Goal: Transaction & Acquisition: Obtain resource

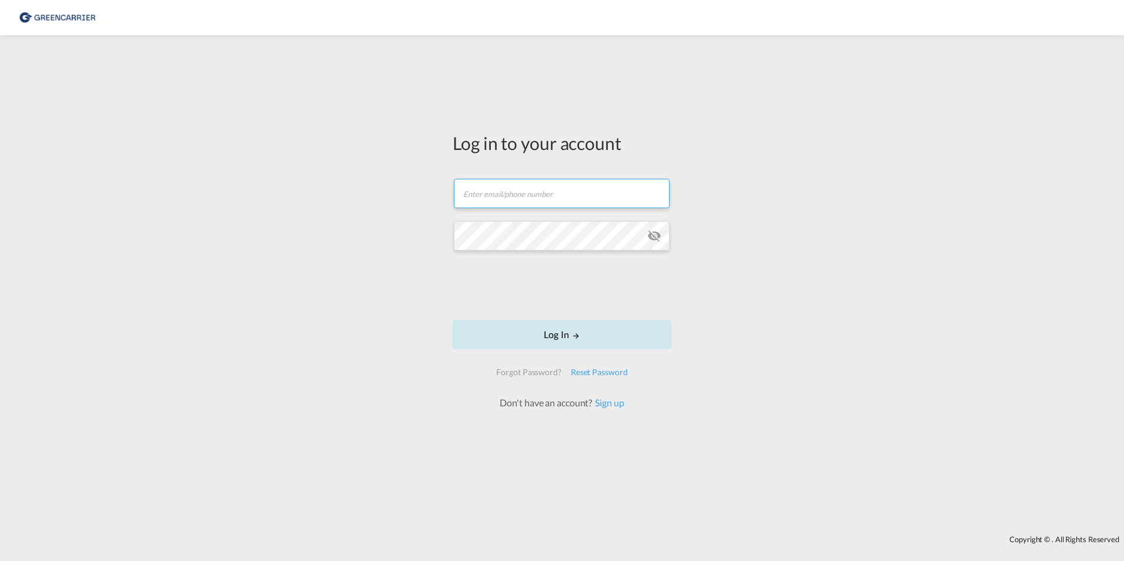
type input "[PERSON_NAME][EMAIL_ADDRESS][PERSON_NAME][DOMAIN_NAME]"
click at [552, 332] on button "Log In" at bounding box center [562, 334] width 219 height 29
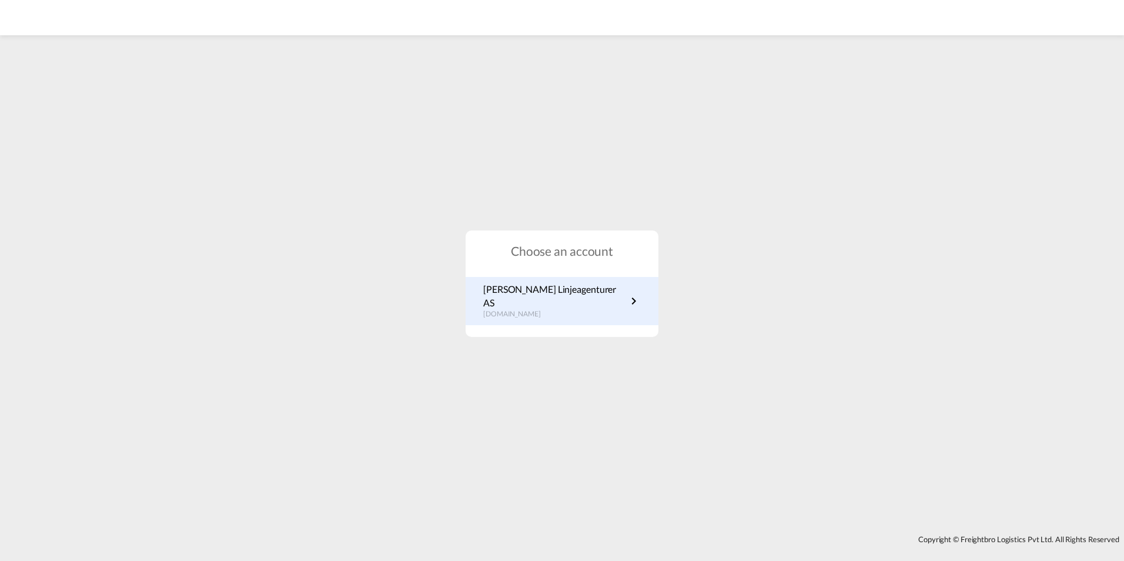
click at [633, 300] on md-icon "icon-chevron-right" at bounding box center [634, 301] width 14 height 14
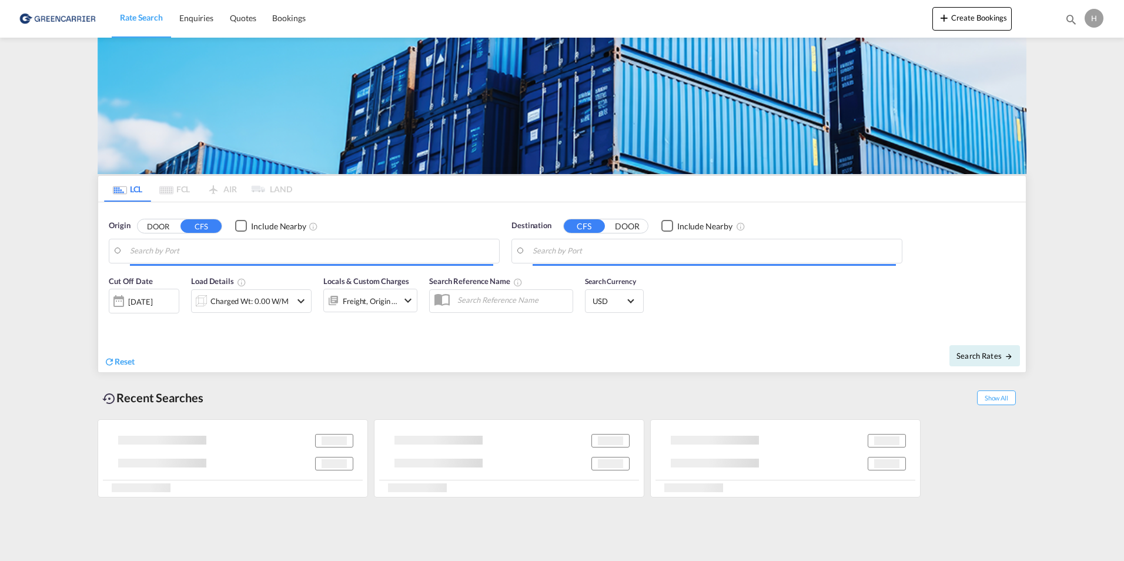
type input "Oslo, NOOSL"
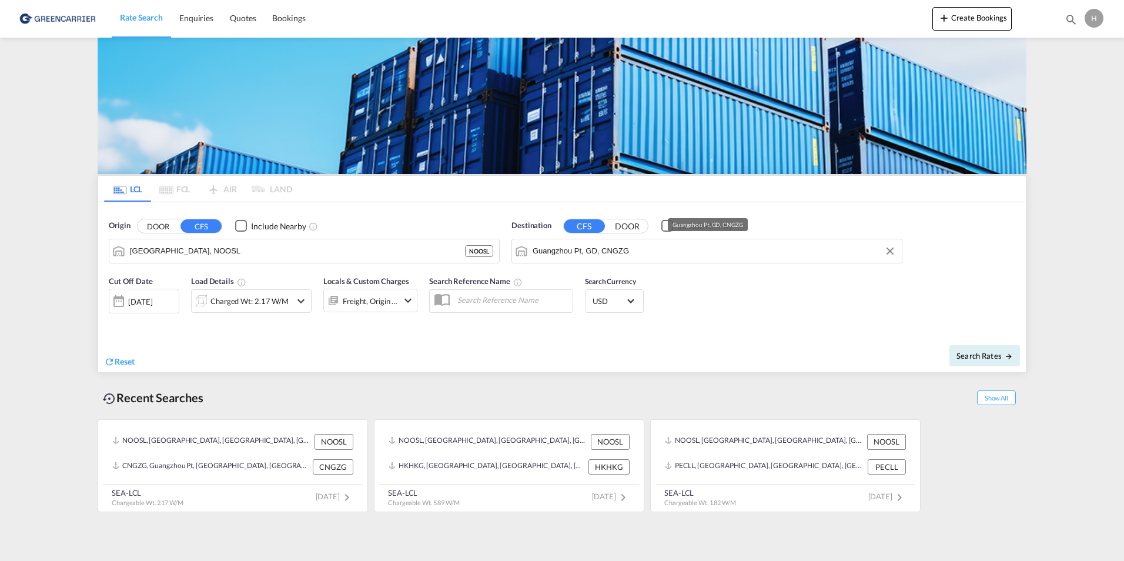
click at [541, 251] on input "Guangzhou Pt, GD, CNGZG" at bounding box center [714, 251] width 363 height 18
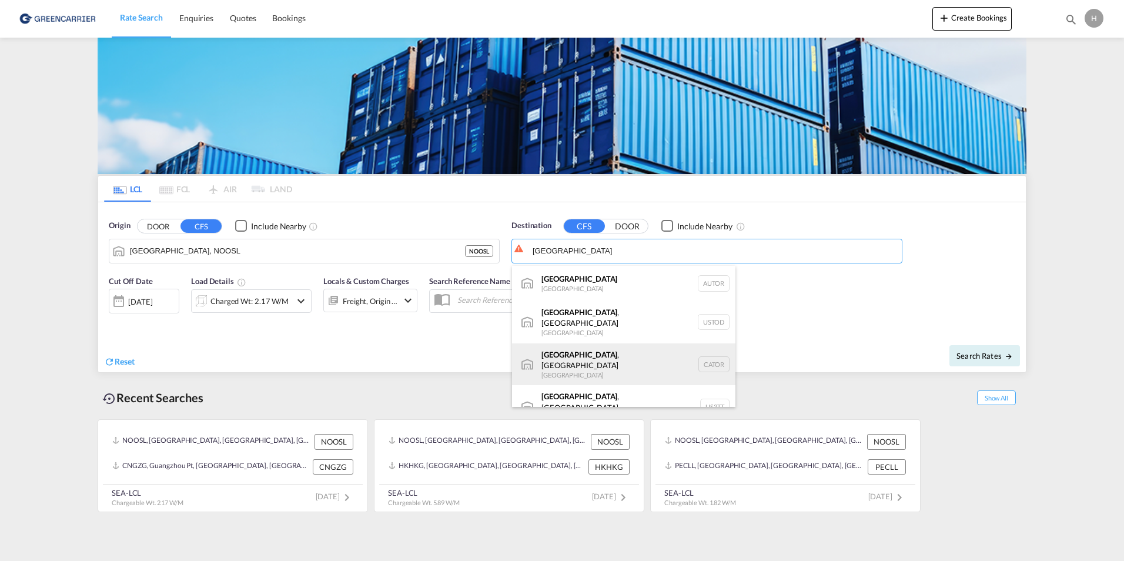
click at [568, 351] on div "Toronto , ON Canada CATOR" at bounding box center [623, 364] width 223 height 42
type input "Toronto, ON, CATOR"
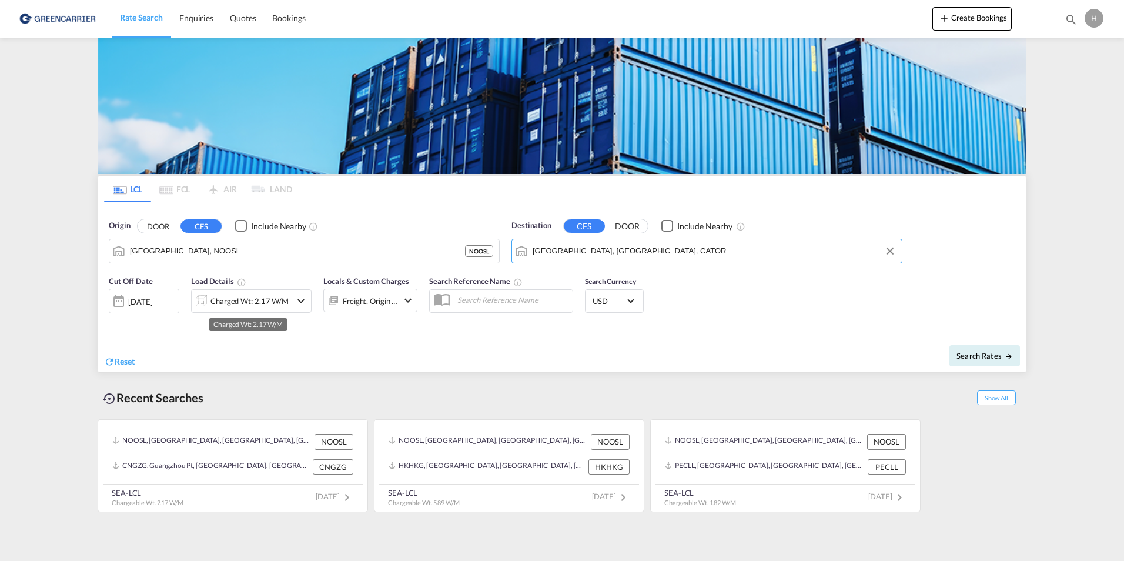
click at [229, 300] on div "Charged Wt: 2.17 W/M" at bounding box center [249, 301] width 78 height 16
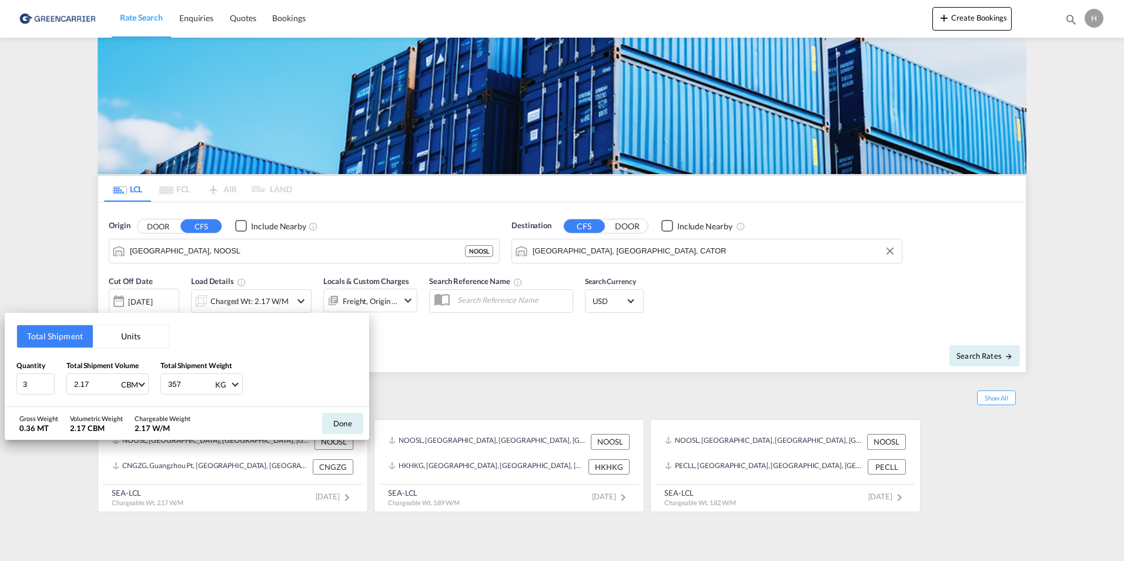
click at [106, 381] on input "2.17" at bounding box center [96, 384] width 47 height 20
type input "2"
type input "0.67"
type input "210"
click at [345, 428] on button "Done" at bounding box center [342, 423] width 41 height 21
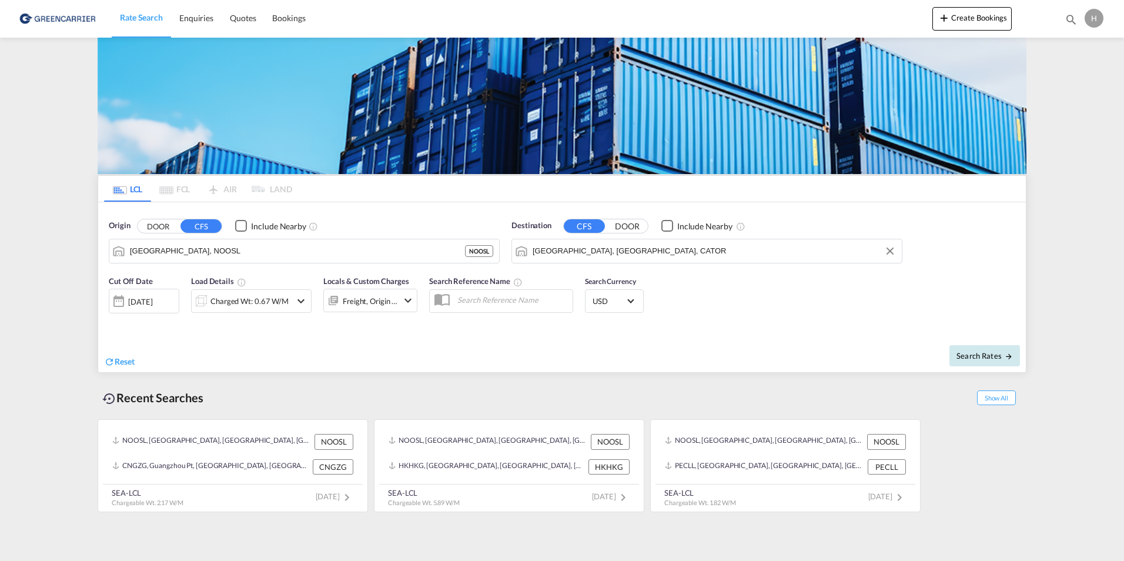
click at [969, 354] on span "Search Rates" at bounding box center [984, 355] width 56 height 9
type input "NOOSL to CATOR / 13 Oct 2025"
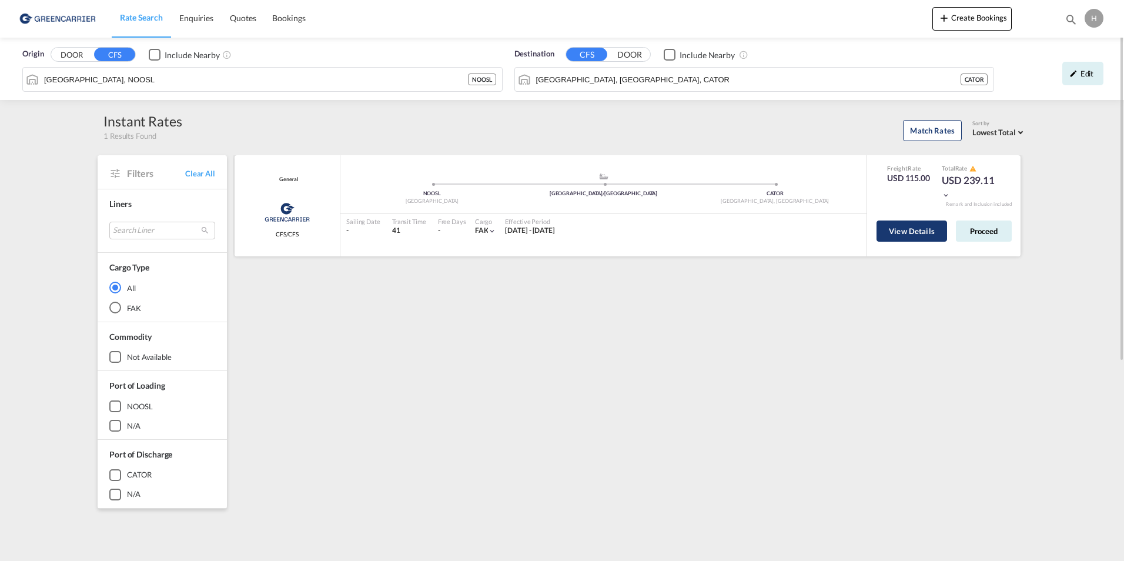
click at [919, 231] on button "View Details" at bounding box center [911, 230] width 71 height 21
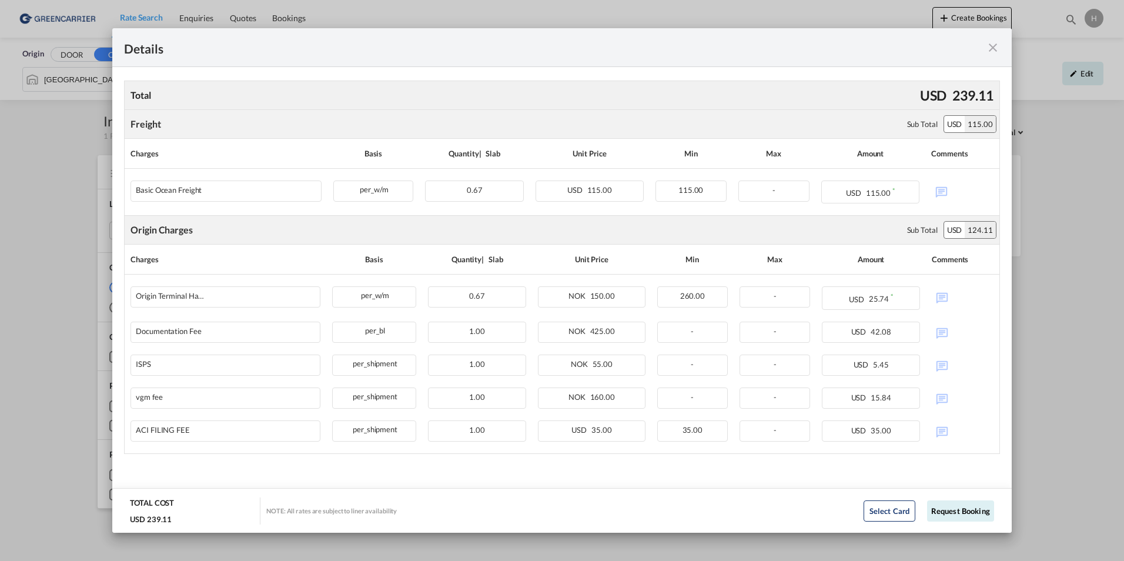
scroll to position [203, 0]
click at [995, 52] on md-icon "icon-close fg-AAA8AD m-0 cursor" at bounding box center [993, 48] width 14 height 14
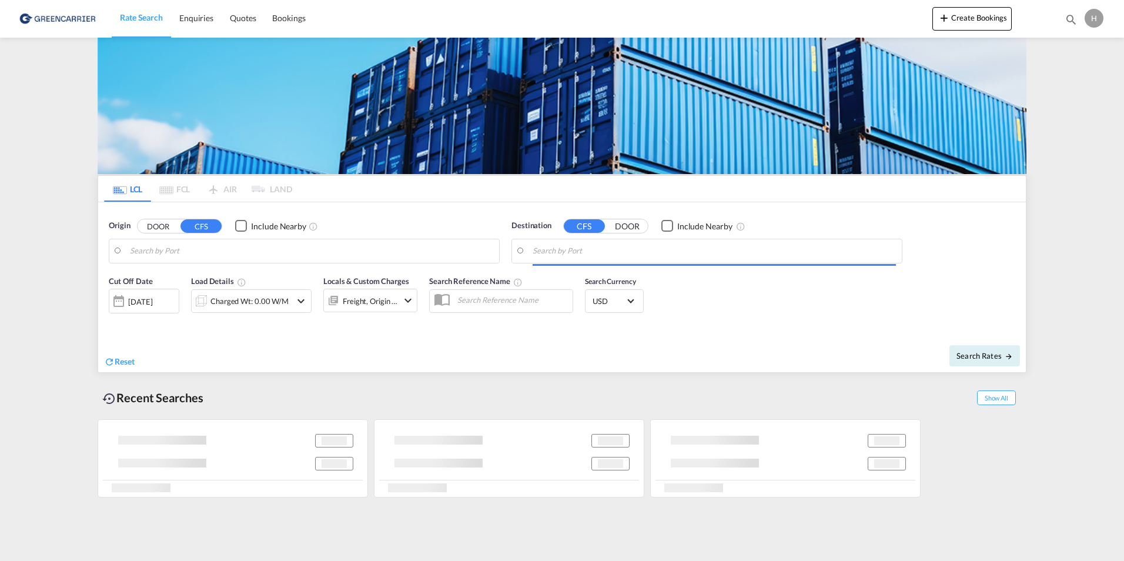
type input "Oslo, NOOSL"
type input "Toronto, ON, CATOR"
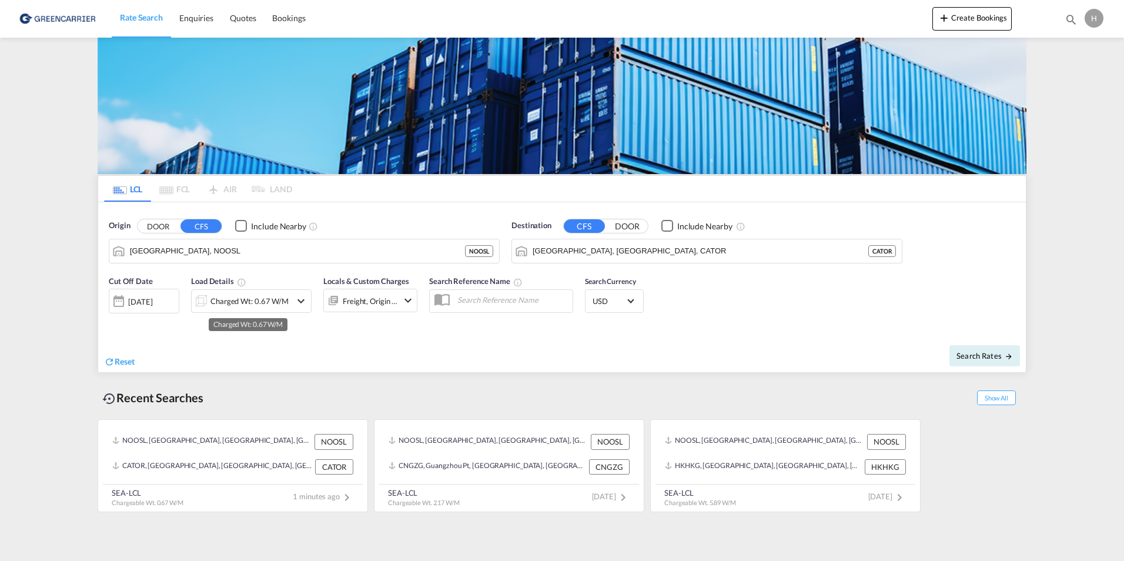
click at [242, 296] on div "Charged Wt: 0.67 W/M" at bounding box center [249, 301] width 78 height 16
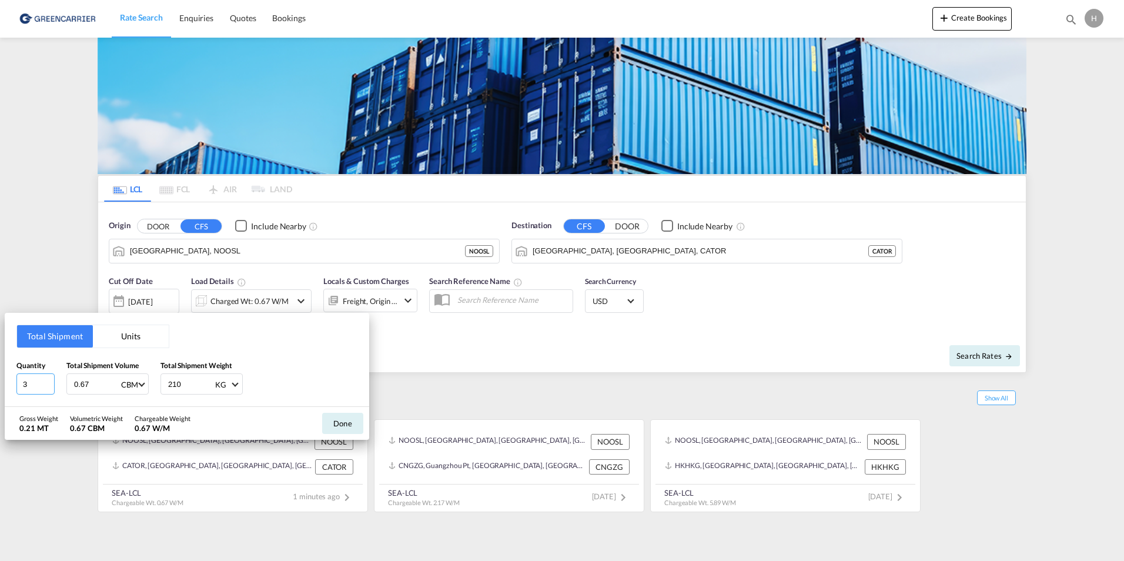
click at [43, 388] on input "3" at bounding box center [35, 383] width 38 height 21
type input "24"
type input "5.33"
type input "1680"
click at [337, 421] on button "Done" at bounding box center [342, 423] width 41 height 21
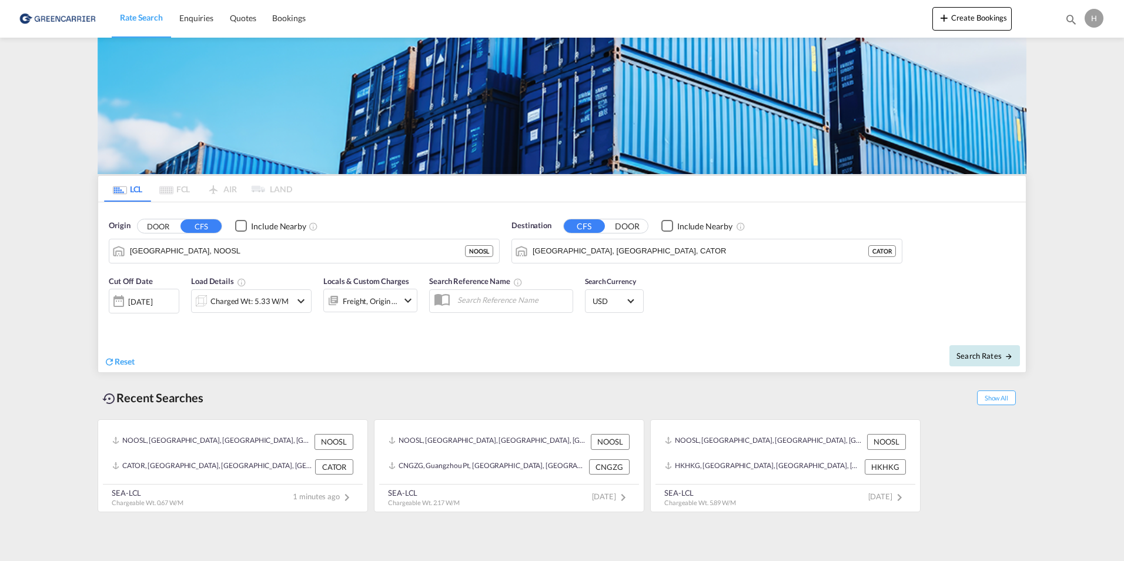
click at [983, 351] on span "Search Rates" at bounding box center [984, 355] width 56 height 9
type input "NOOSL to CATOR / 13 Oct 2025"
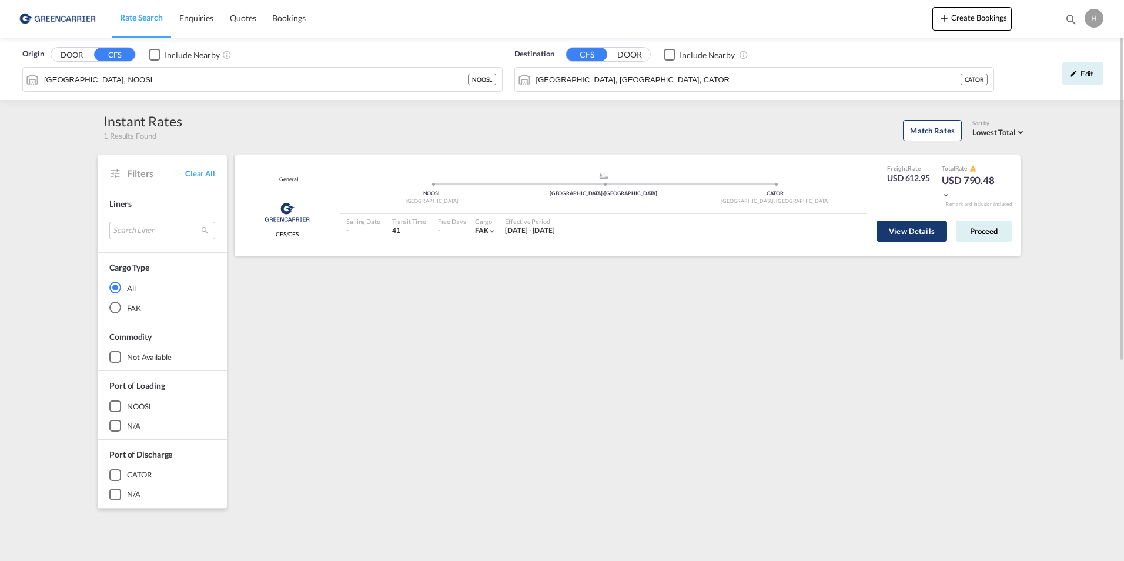
click at [912, 231] on button "View Details" at bounding box center [911, 230] width 71 height 21
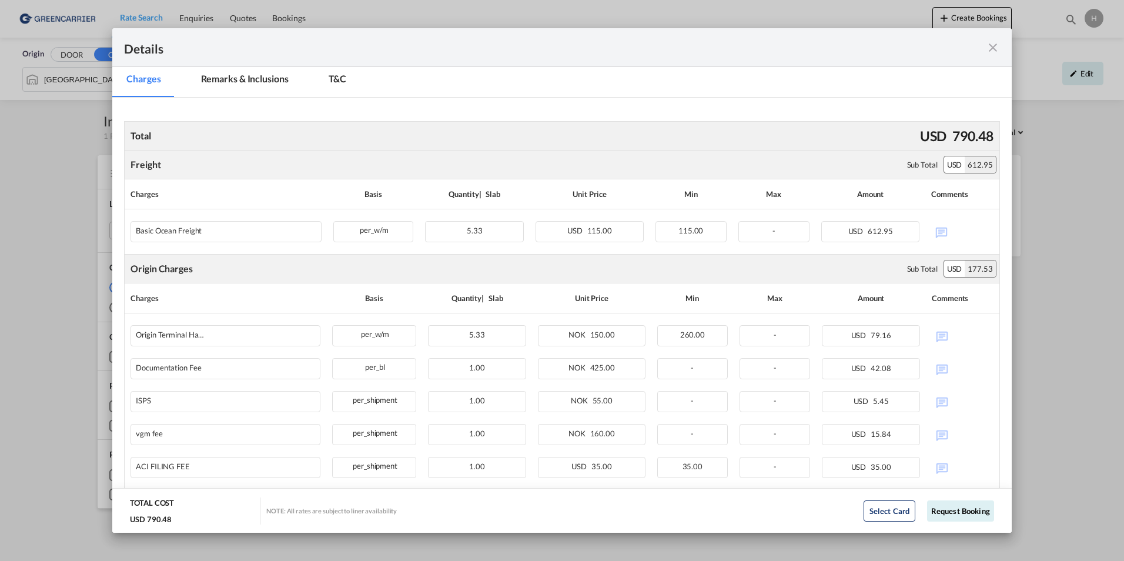
scroll to position [175, 0]
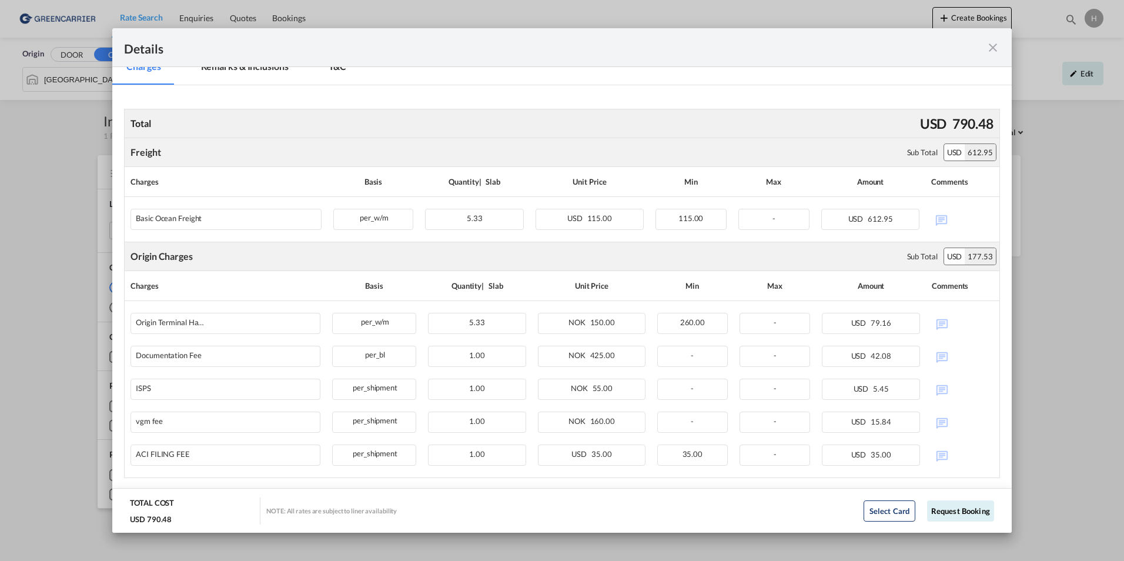
click at [992, 46] on md-icon "icon-close fg-AAA8AD m-0 cursor" at bounding box center [993, 48] width 14 height 14
